Goal: Transaction & Acquisition: Purchase product/service

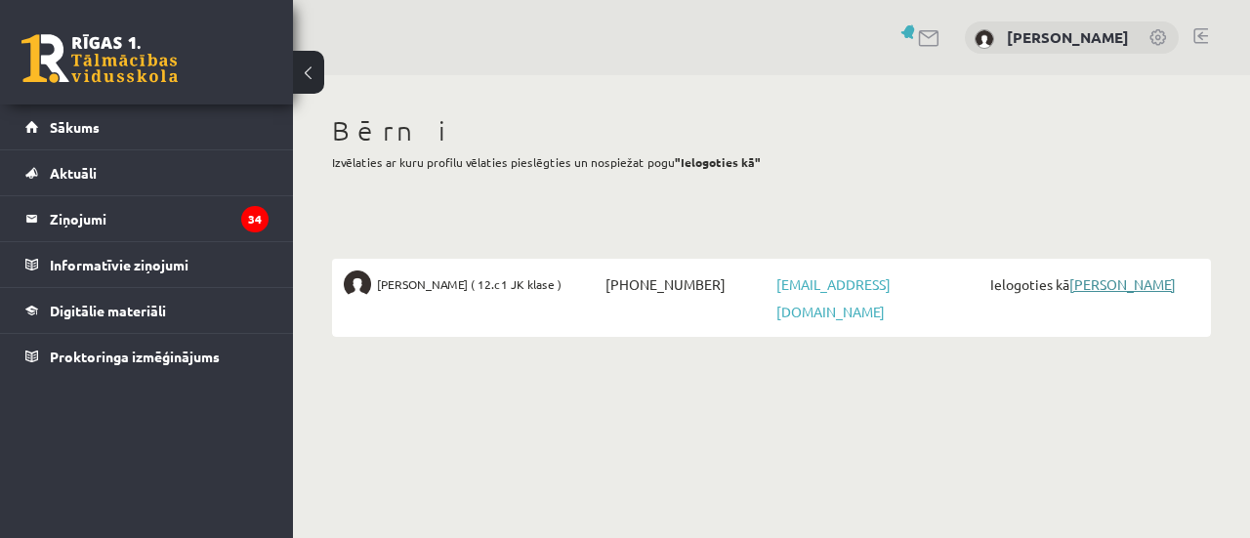
click at [1101, 290] on link "[PERSON_NAME] [PERSON_NAME]" at bounding box center [1123, 284] width 106 height 18
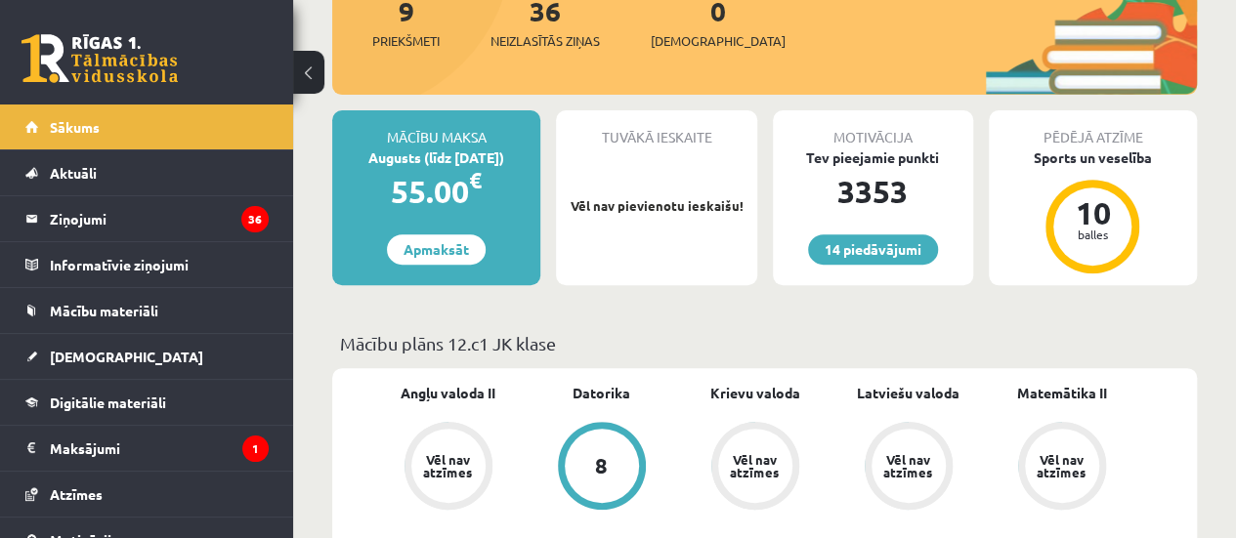
scroll to position [352, 0]
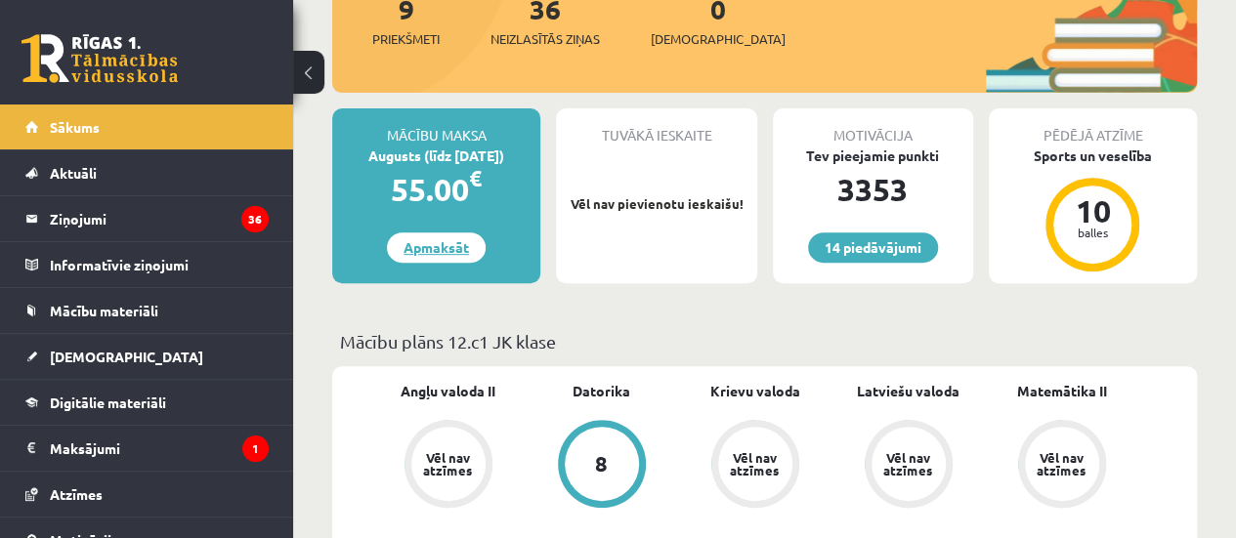
click at [447, 240] on link "Apmaksāt" at bounding box center [436, 248] width 99 height 30
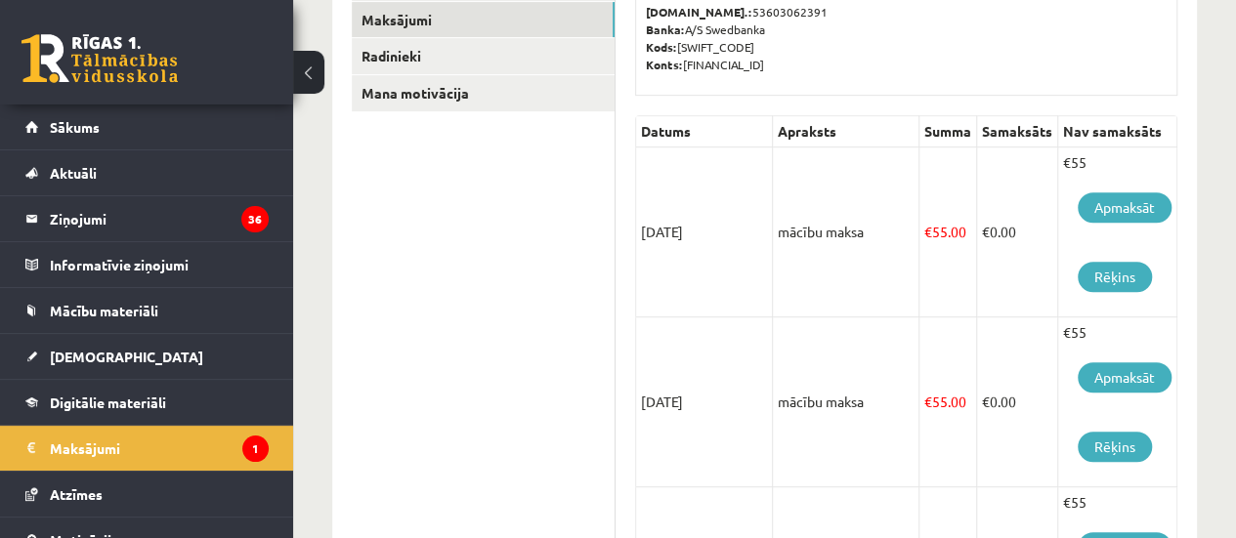
scroll to position [430, 0]
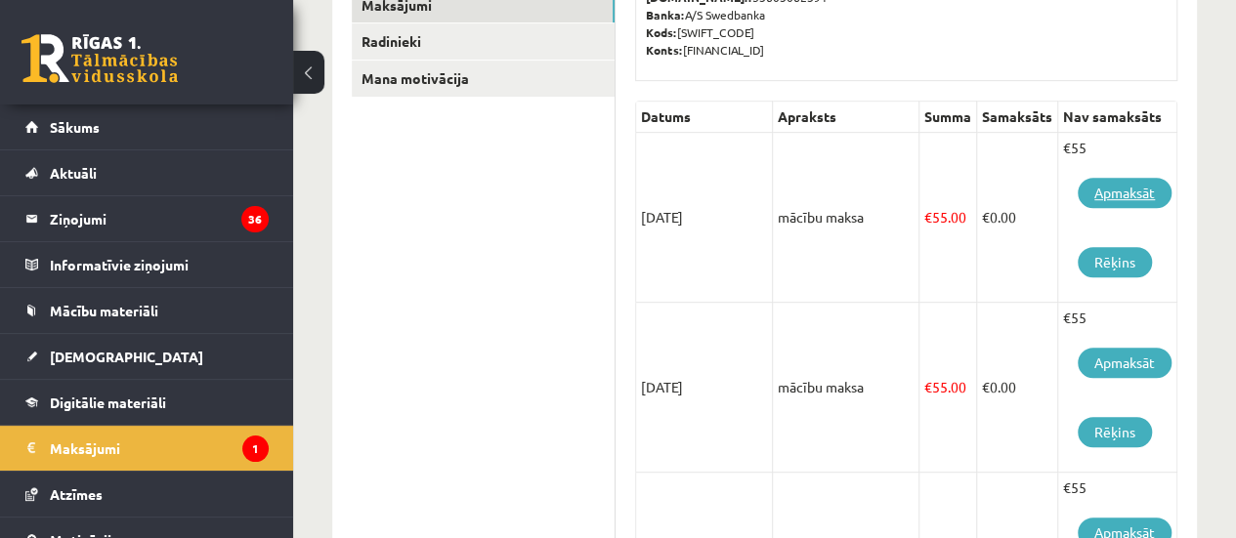
click at [1119, 203] on link "Apmaksāt" at bounding box center [1125, 193] width 94 height 30
